Goal: Transaction & Acquisition: Purchase product/service

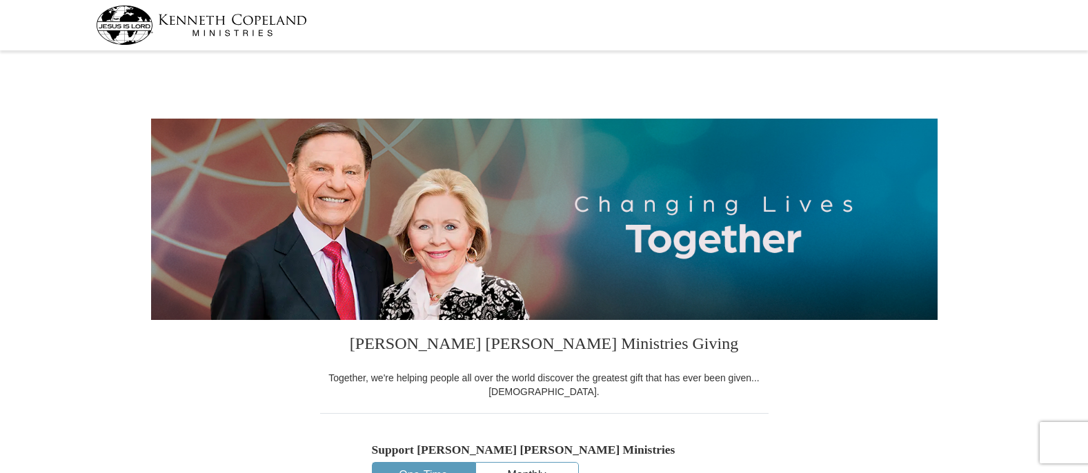
select select "MI"
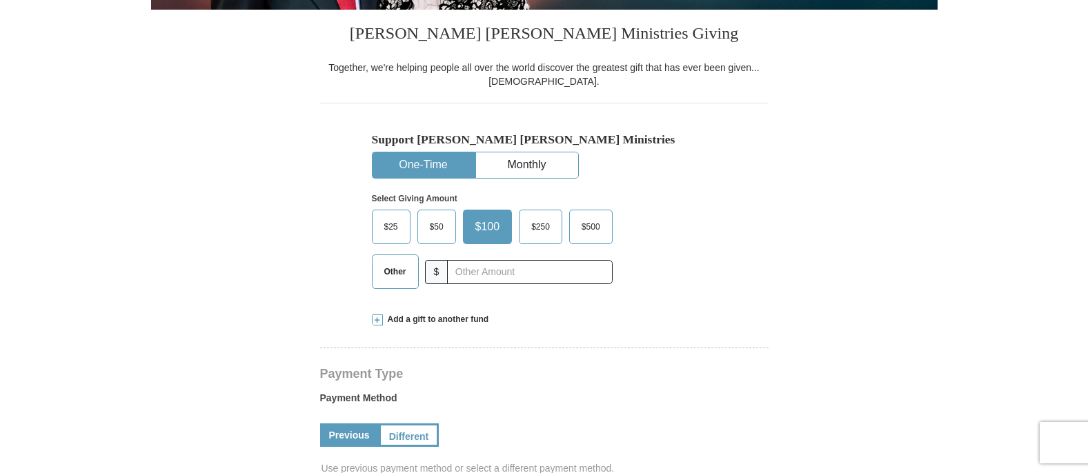
scroll to position [313, 0]
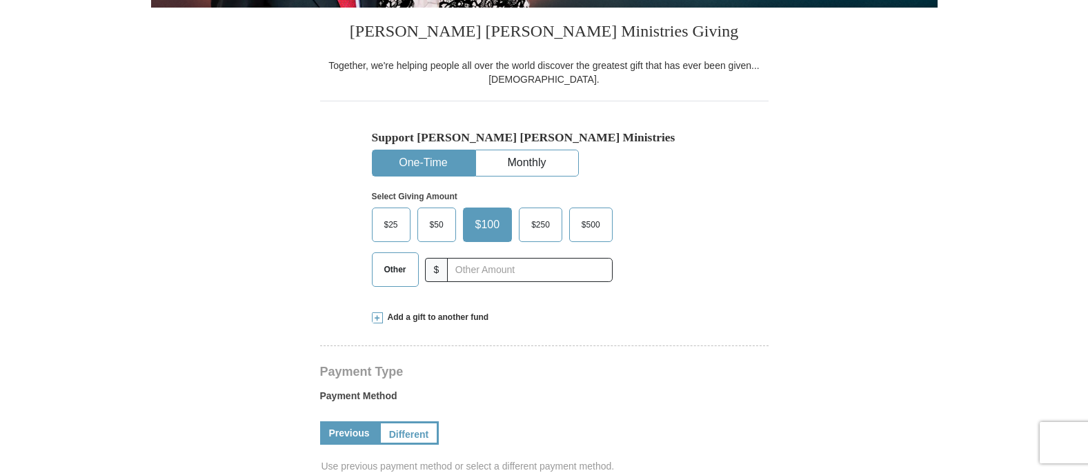
click at [399, 260] on span "Other" at bounding box center [395, 269] width 36 height 21
click at [0, 0] on input "Other" at bounding box center [0, 0] width 0 height 0
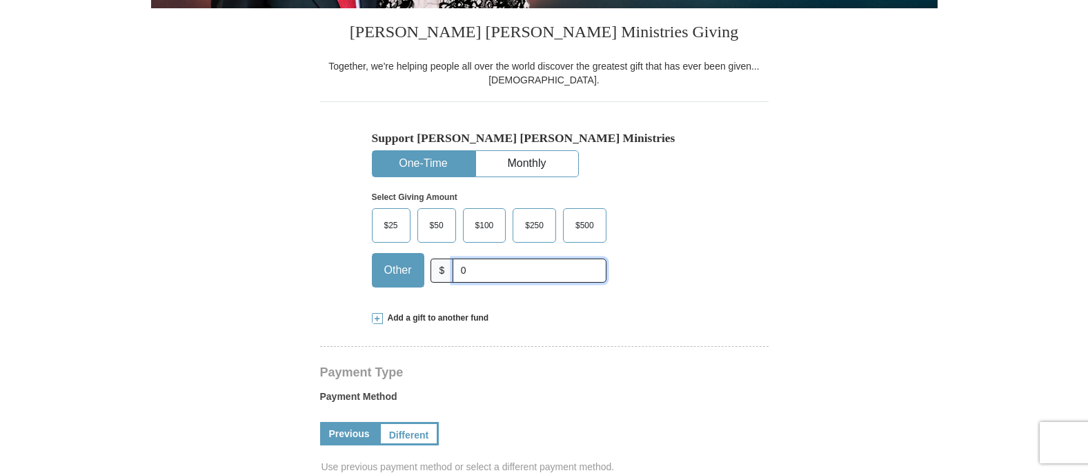
scroll to position [312, 0]
type input "0"
click at [433, 226] on span "$50" at bounding box center [437, 225] width 28 height 21
click at [0, 0] on input "$50" at bounding box center [0, 0] width 0 height 0
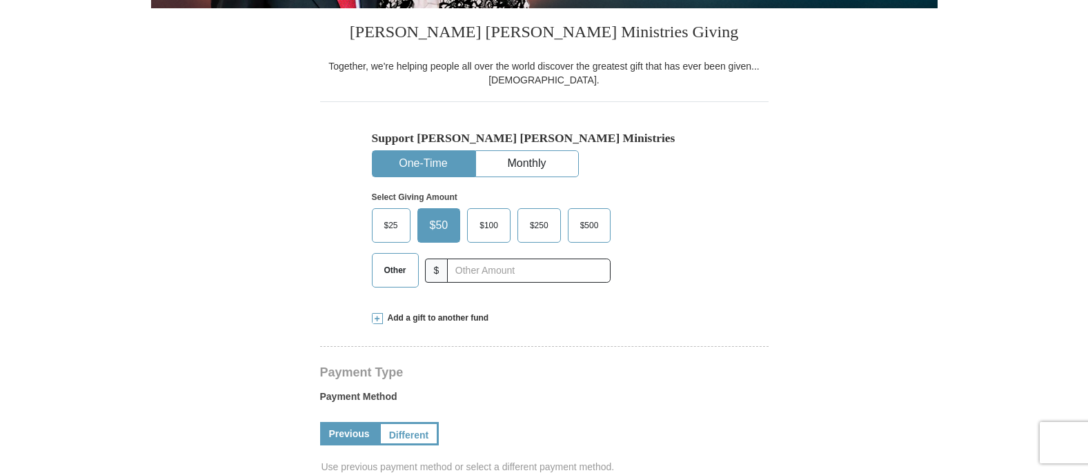
click at [449, 226] on span "$50" at bounding box center [439, 225] width 32 height 21
click at [0, 0] on input "$50" at bounding box center [0, 0] width 0 height 0
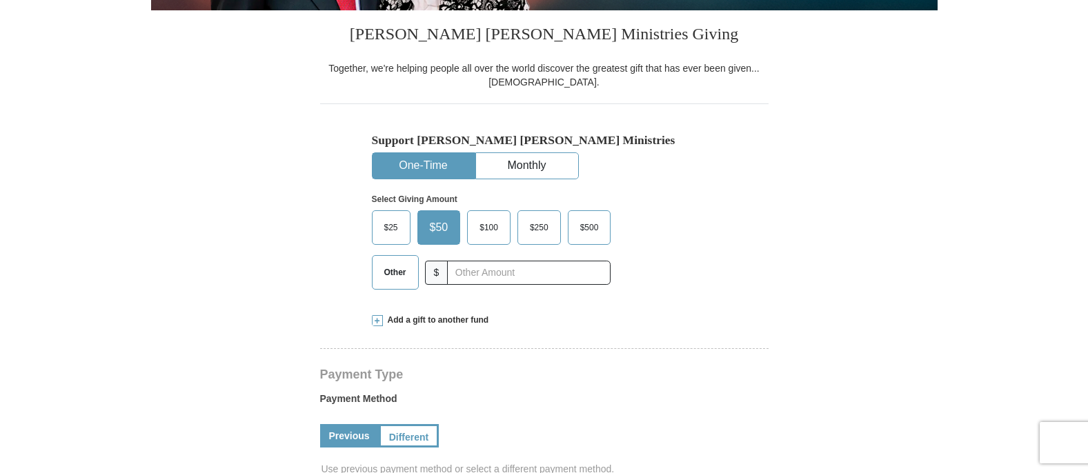
click at [396, 275] on span "Other" at bounding box center [395, 272] width 36 height 21
click at [0, 0] on input "Other" at bounding box center [0, 0] width 0 height 0
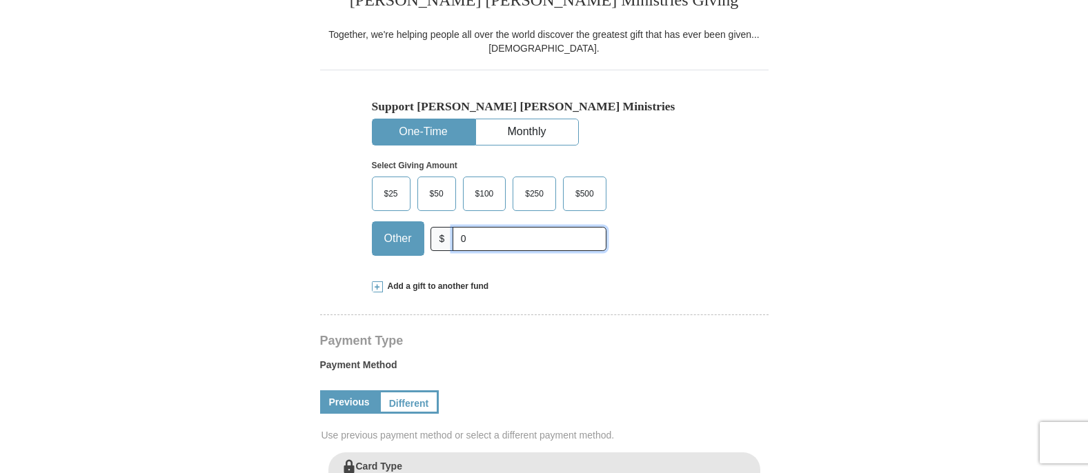
scroll to position [344, 0]
type input "0"
click at [375, 283] on span at bounding box center [377, 286] width 11 height 11
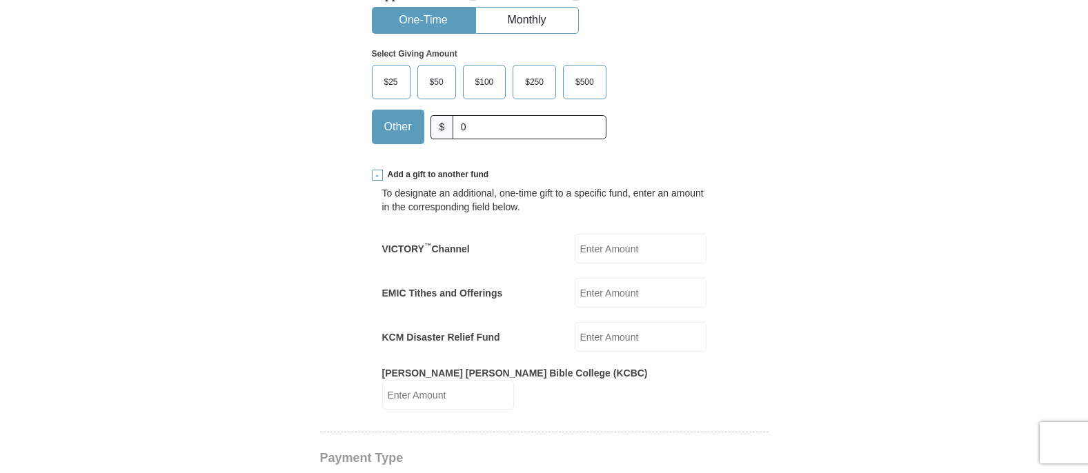
scroll to position [462, 0]
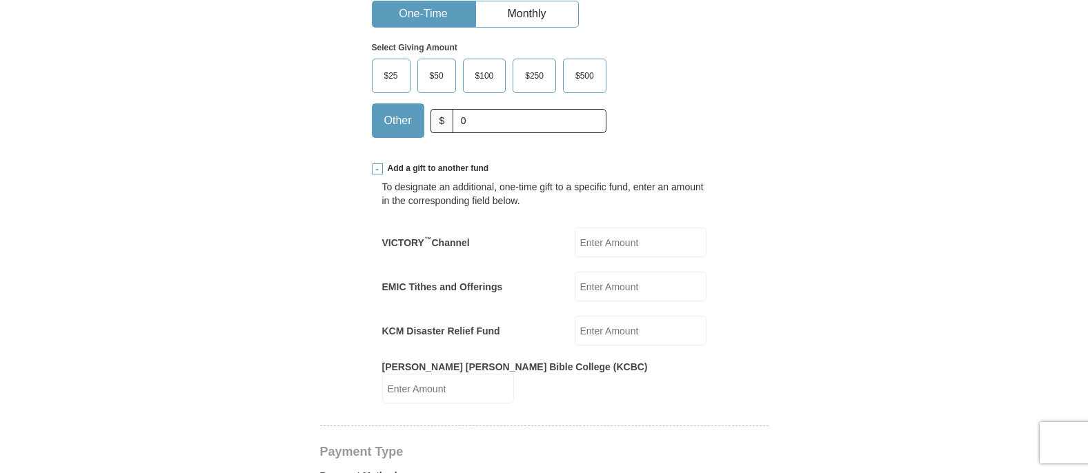
click at [611, 331] on input "KCM Disaster Relief Fund" at bounding box center [641, 331] width 132 height 30
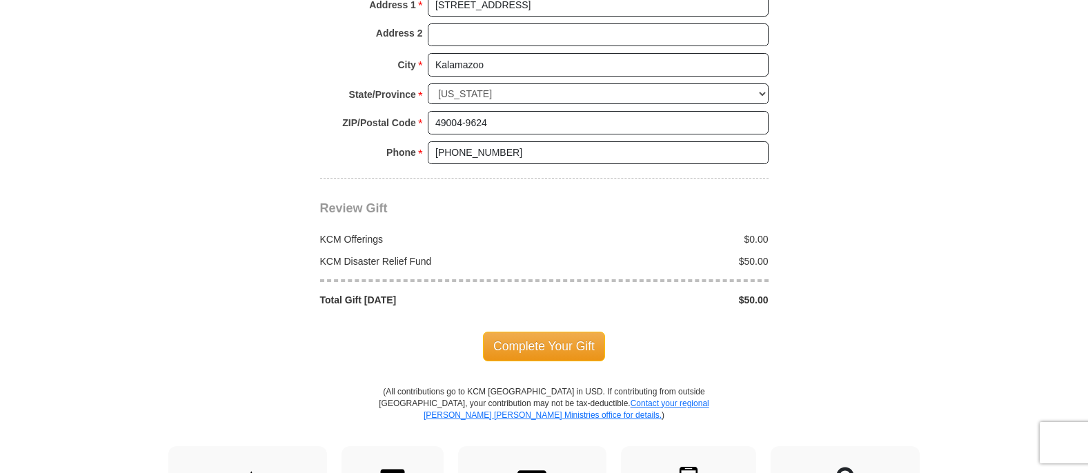
scroll to position [1349, 0]
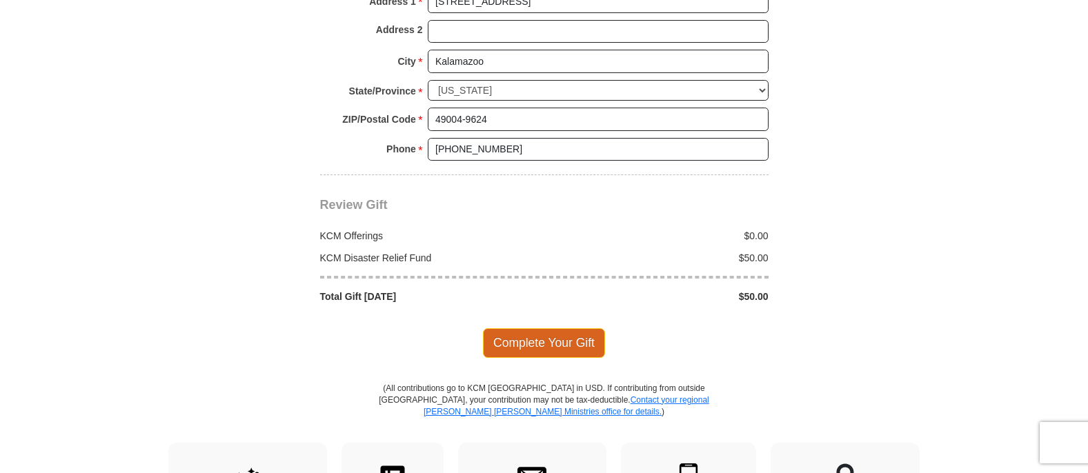
type input "50"
click at [553, 328] on span "Complete Your Gift" at bounding box center [544, 342] width 122 height 29
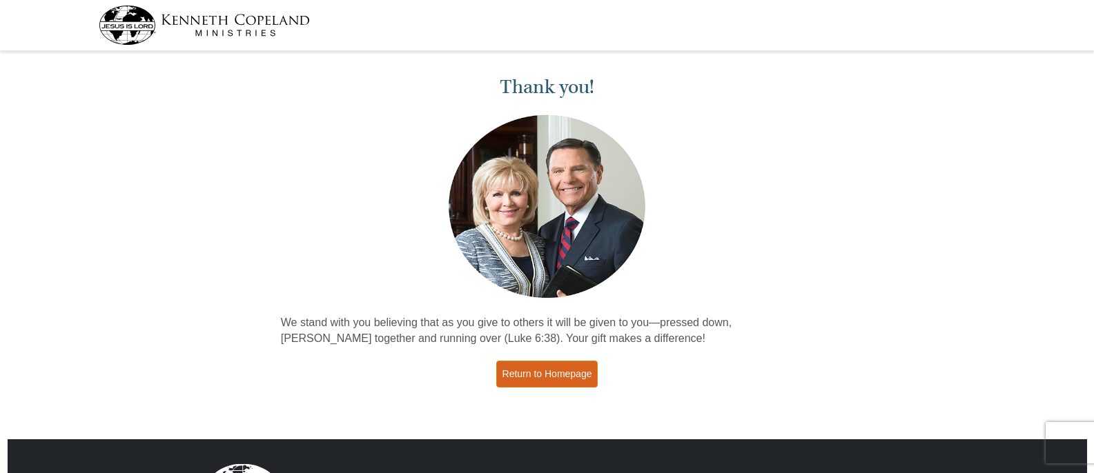
click at [576, 371] on link "Return to Homepage" at bounding box center [547, 374] width 102 height 27
